Goal: Task Accomplishment & Management: Manage account settings

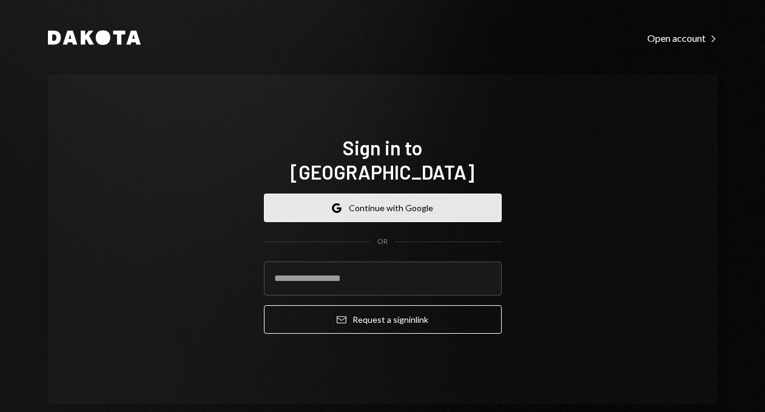
click at [427, 198] on button "Google Continue with Google" at bounding box center [383, 208] width 238 height 29
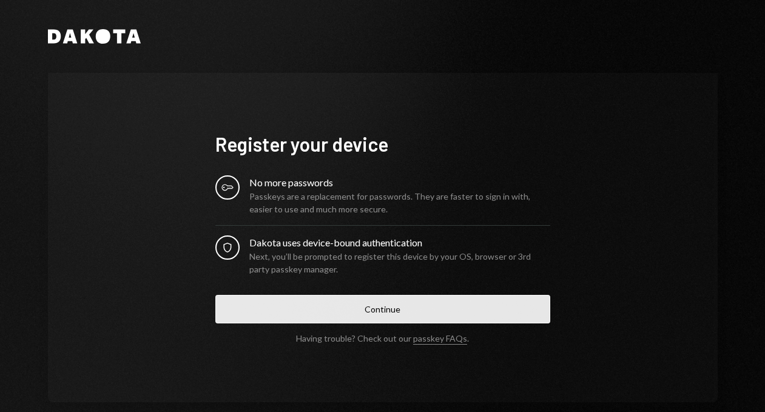
click at [344, 296] on button "Continue" at bounding box center [382, 309] width 335 height 29
click at [375, 303] on button "Continue" at bounding box center [382, 309] width 335 height 29
click at [341, 304] on button "Continue" at bounding box center [382, 309] width 335 height 29
click at [461, 301] on button "Continue" at bounding box center [382, 309] width 335 height 29
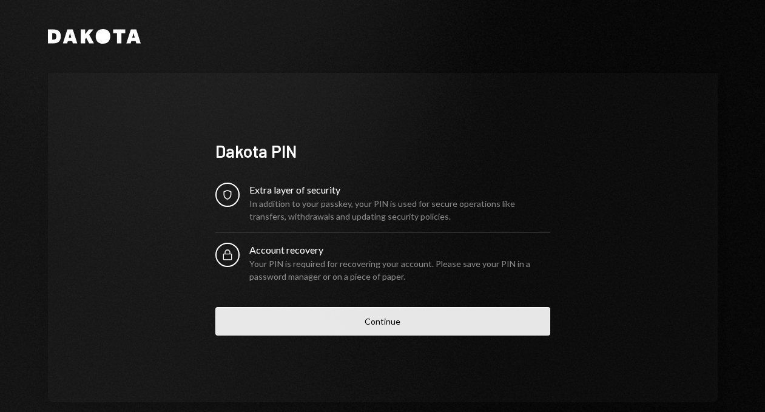
click at [376, 318] on button "Continue" at bounding box center [382, 321] width 335 height 29
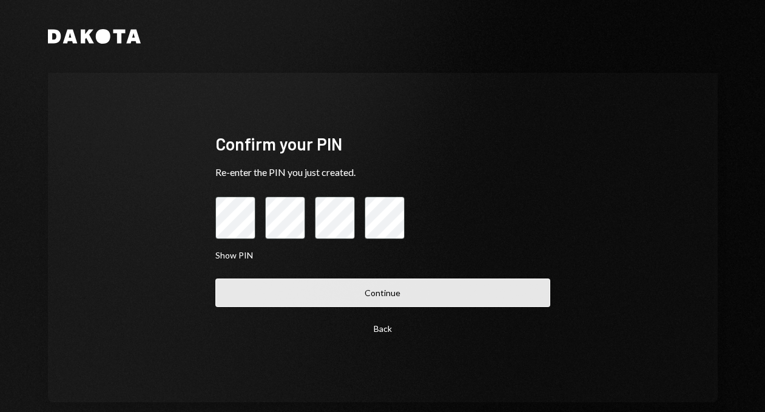
click at [342, 286] on button "Continue" at bounding box center [382, 293] width 335 height 29
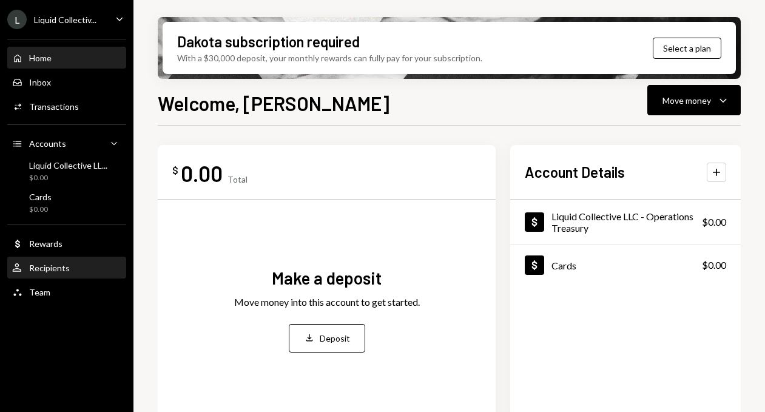
click at [96, 257] on link "User Recipients" at bounding box center [66, 268] width 119 height 22
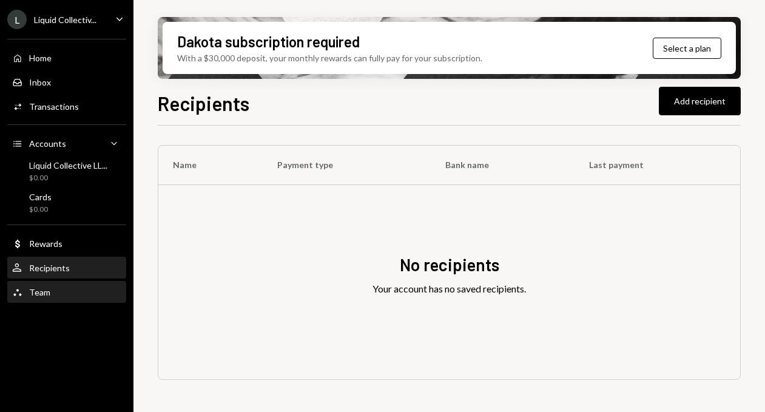
click at [56, 289] on div "Team Team" at bounding box center [66, 292] width 109 height 11
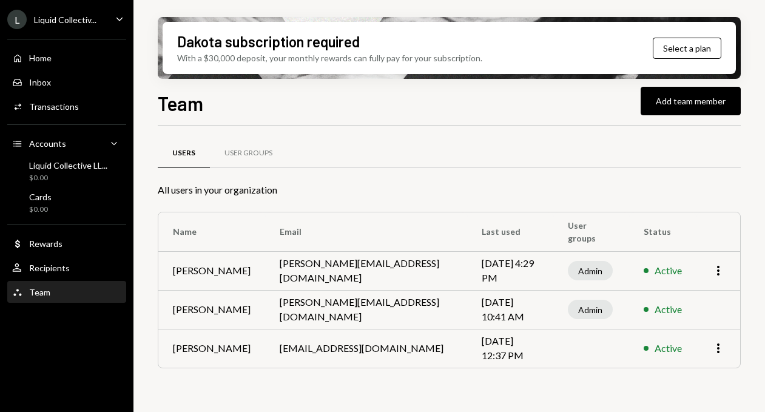
click at [150, 143] on div "Dakota subscription required With a $30,000 deposit, your monthly rewards can f…" at bounding box center [450, 206] width 632 height 412
click at [64, 84] on div "Inbox Inbox" at bounding box center [66, 82] width 109 height 11
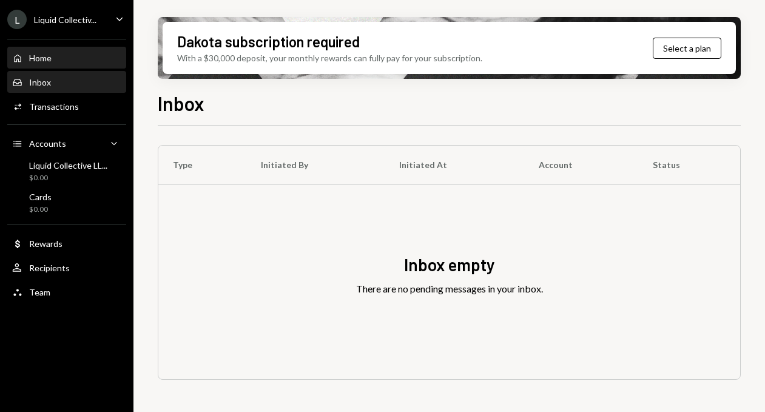
click at [66, 61] on div "Home Home" at bounding box center [66, 58] width 109 height 11
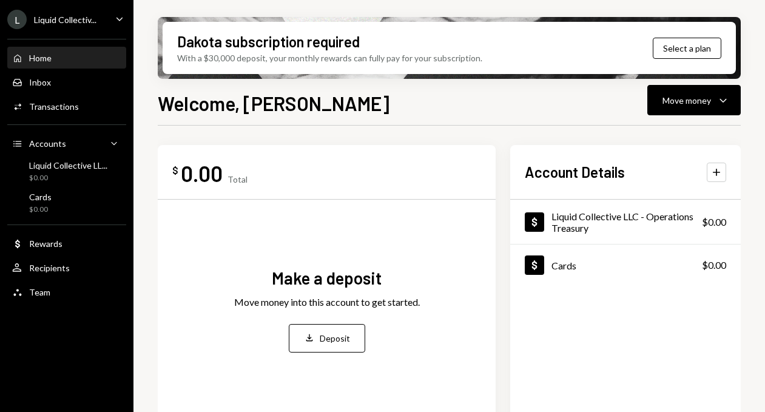
click at [118, 18] on icon "Caret Down" at bounding box center [119, 18] width 13 height 13
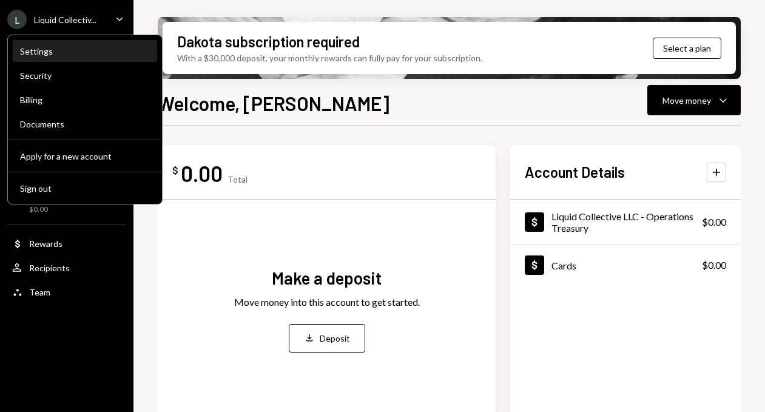
click at [104, 54] on div "Settings" at bounding box center [85, 51] width 130 height 10
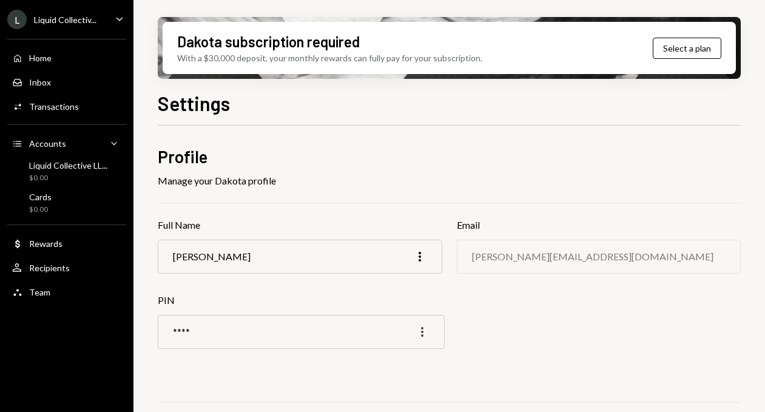
click at [424, 333] on icon "More" at bounding box center [422, 332] width 15 height 15
click at [405, 364] on div "Edit" at bounding box center [394, 357] width 61 height 21
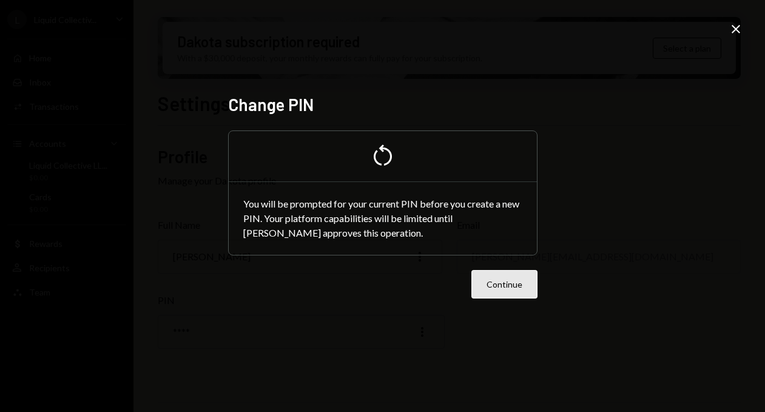
click at [507, 288] on button "Continue" at bounding box center [505, 284] width 66 height 29
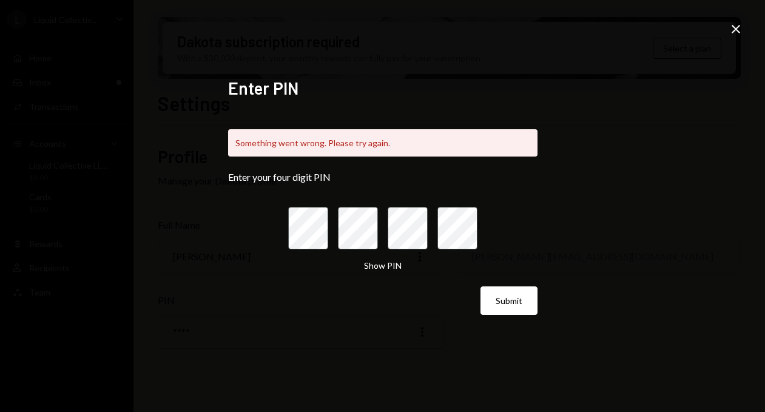
click at [729, 32] on icon "Close" at bounding box center [736, 29] width 15 height 15
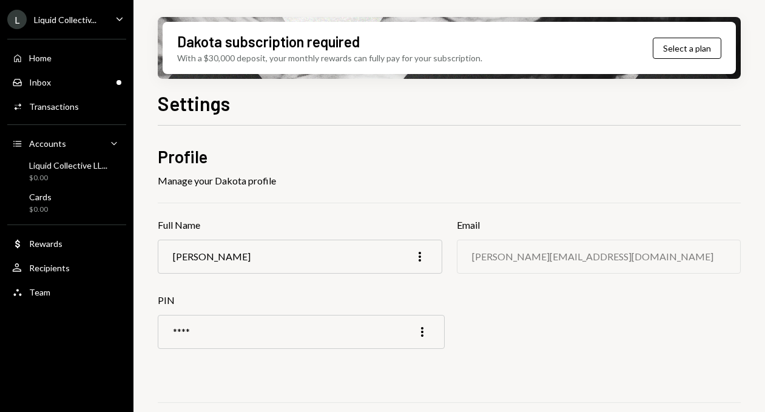
click at [148, 157] on div "Dakota subscription required With a $30,000 deposit, your monthly rewards can f…" at bounding box center [450, 206] width 632 height 412
